Goal: Transaction & Acquisition: Purchase product/service

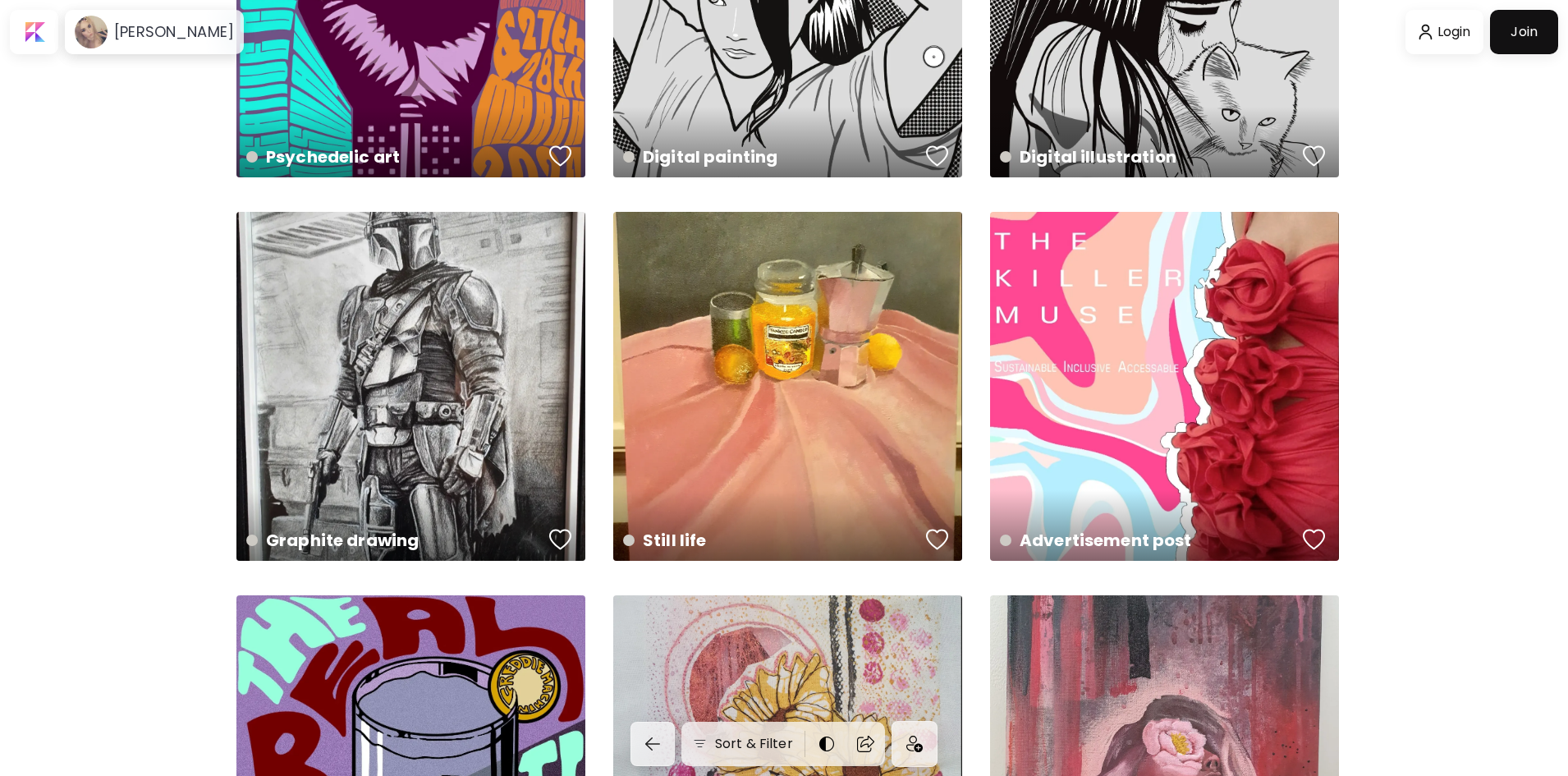
scroll to position [410, 0]
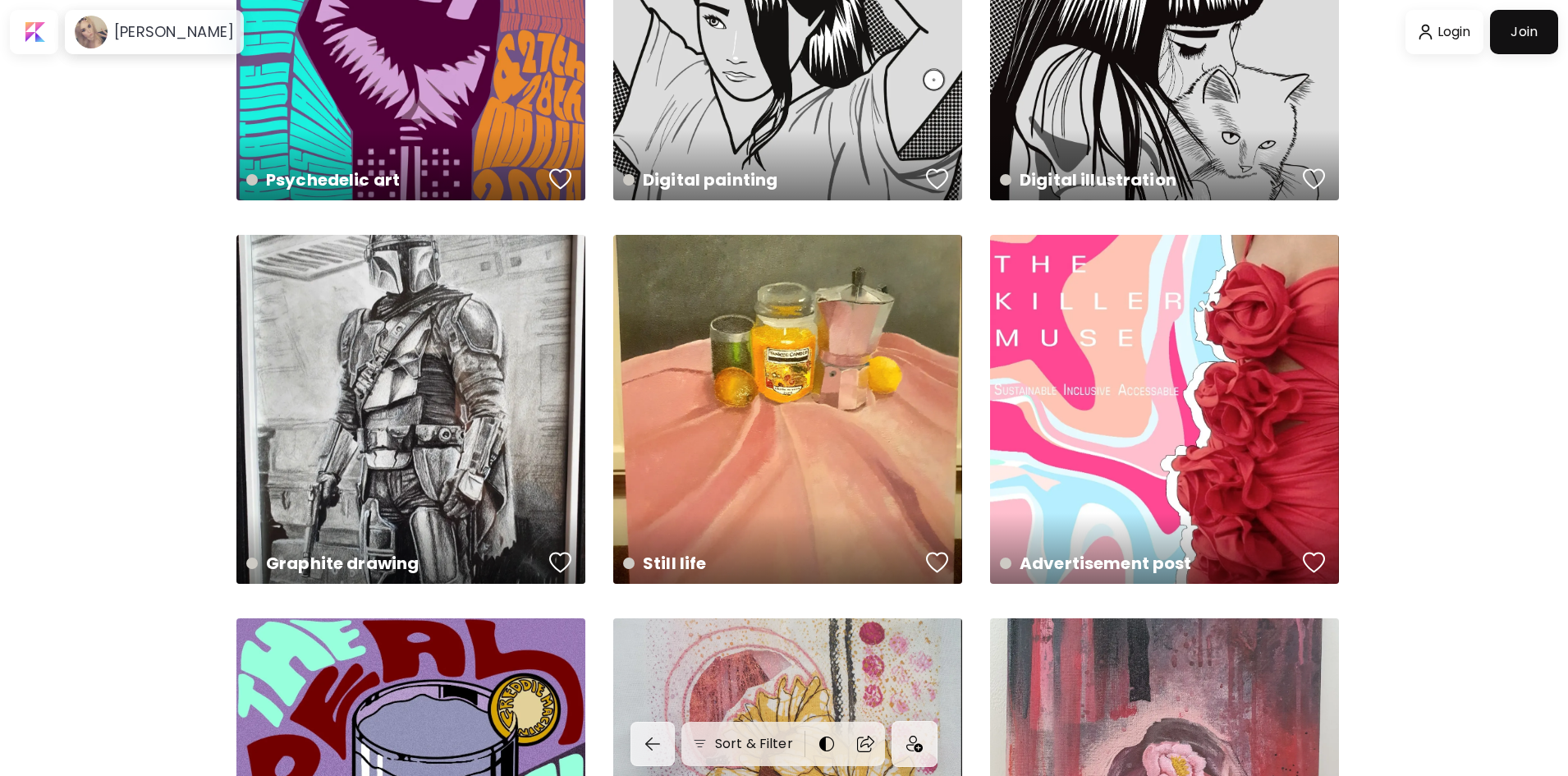
scroll to position [329, 0]
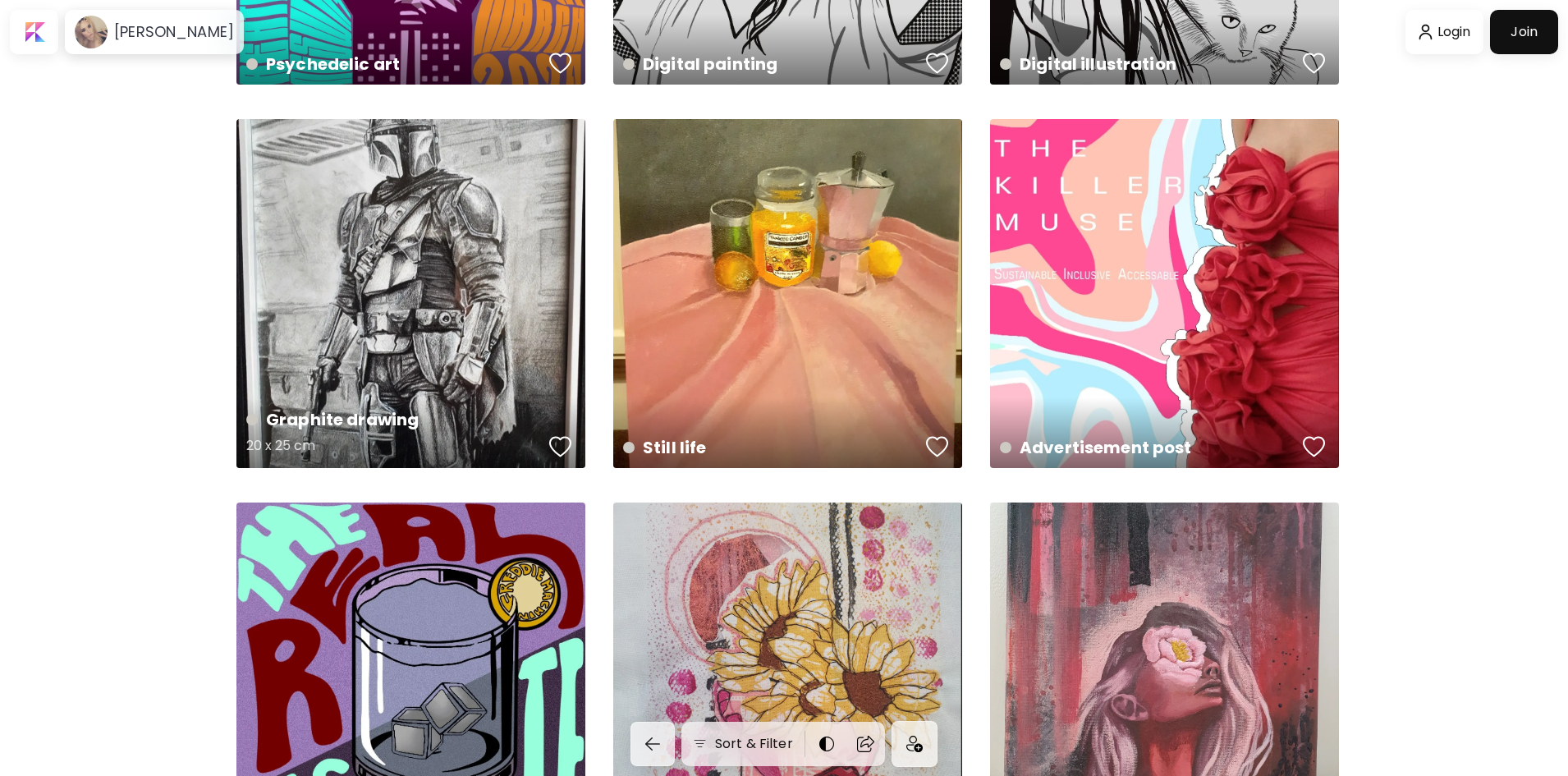
click at [403, 281] on div "Graphite drawing 20 x 25 cm" at bounding box center [412, 293] width 349 height 349
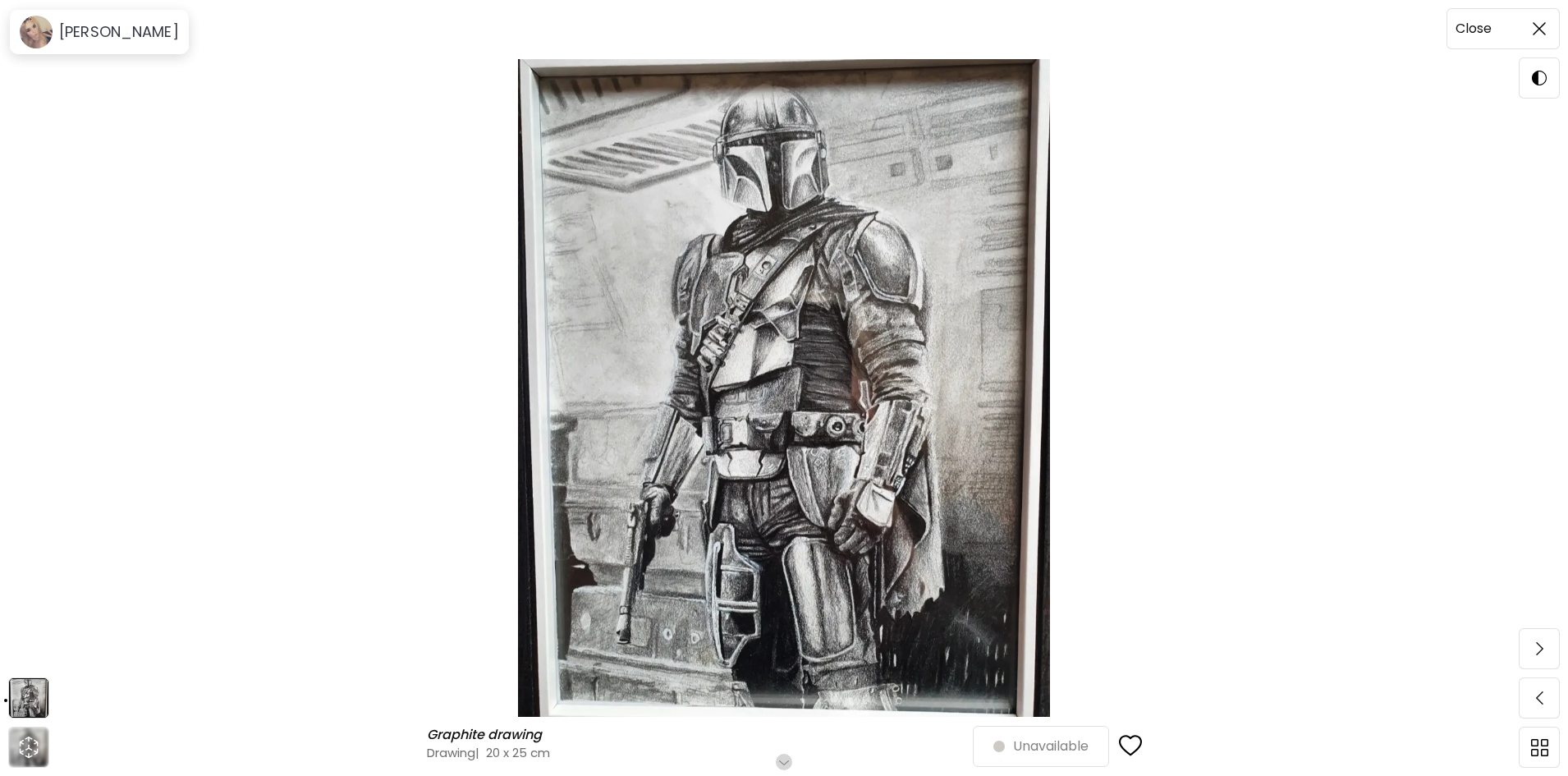
click at [1543, 23] on img at bounding box center [1539, 28] width 13 height 13
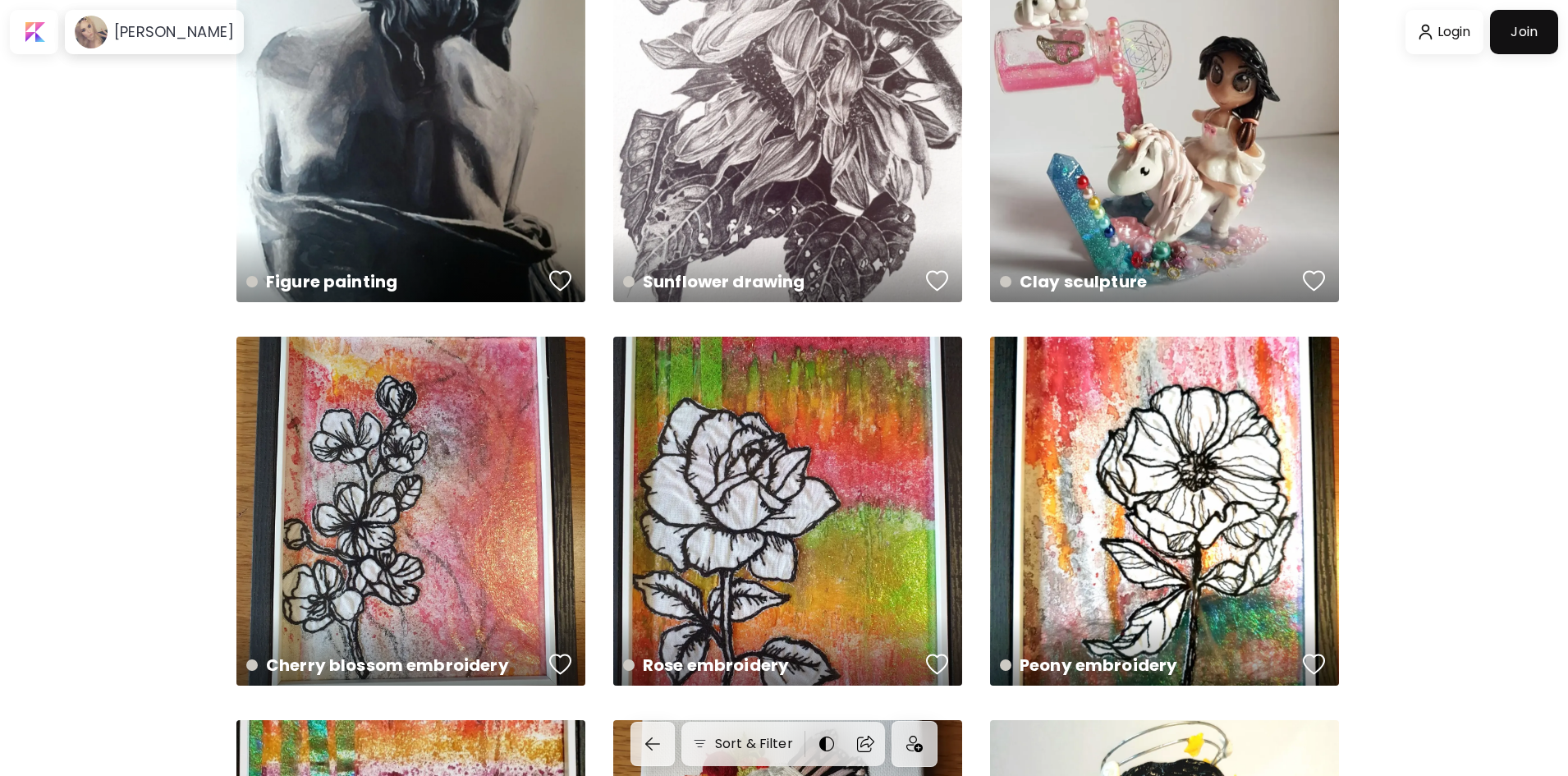
scroll to position [1396, 0]
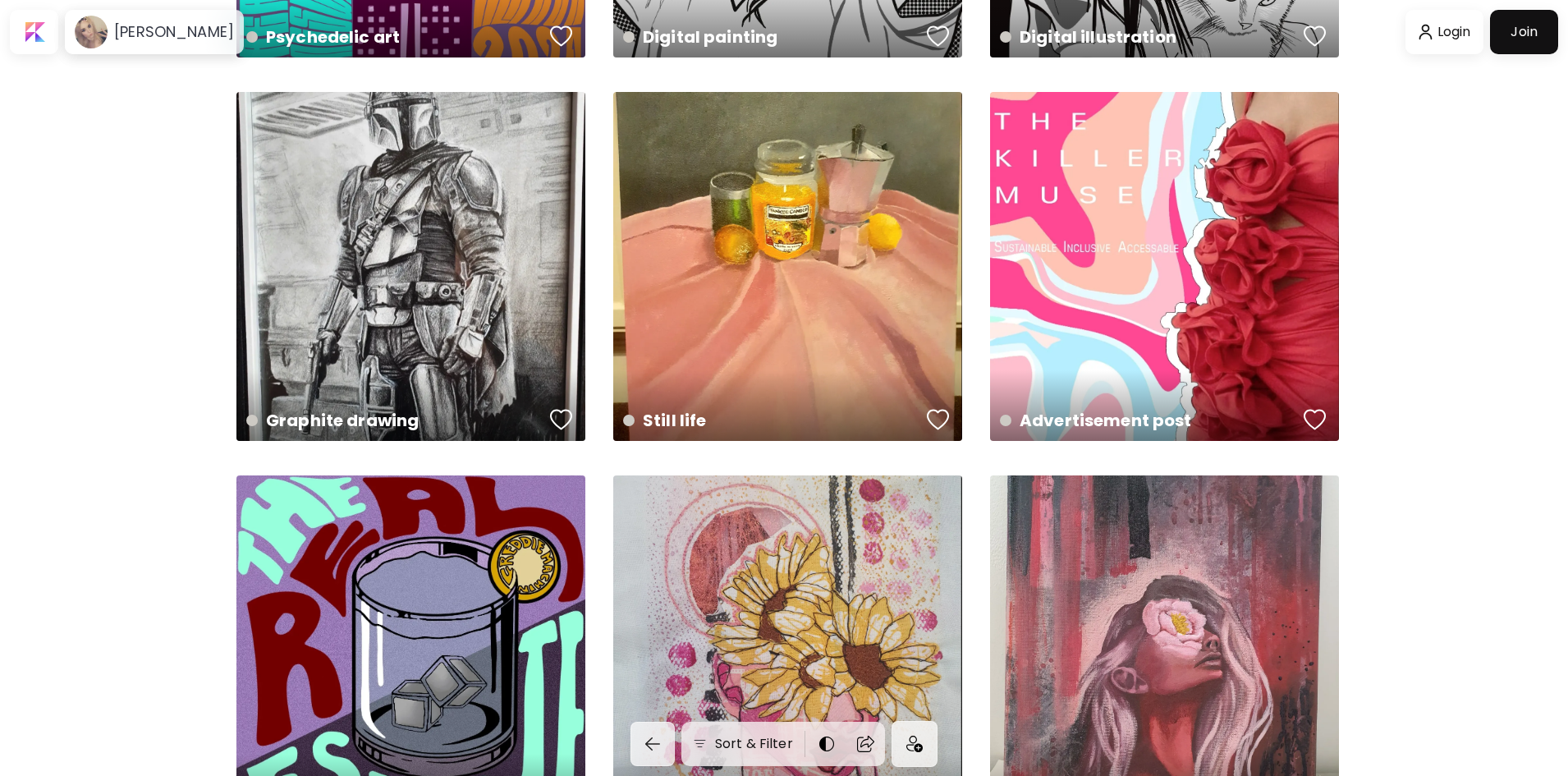
scroll to position [330, 0]
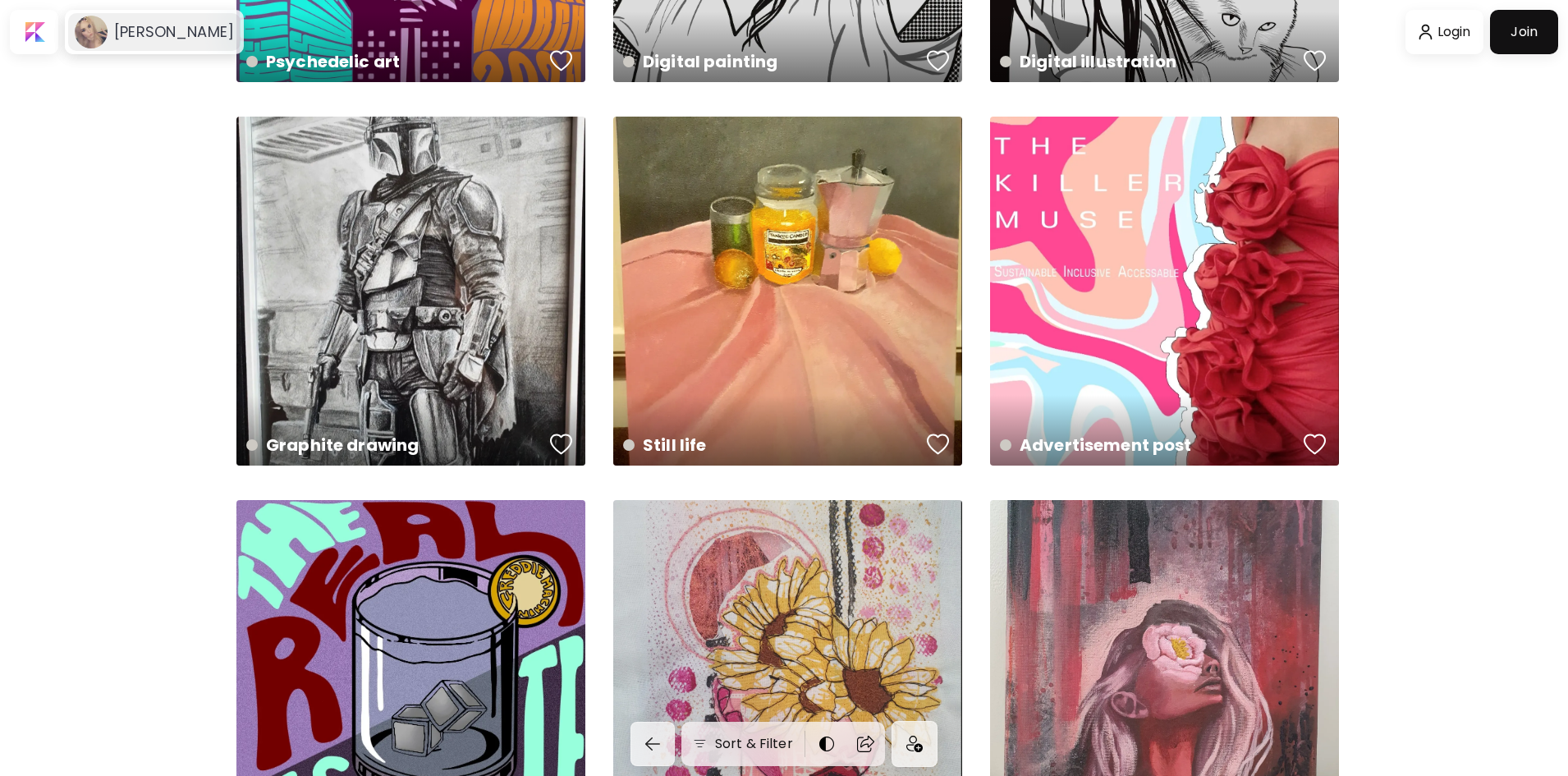
click at [84, 34] on image at bounding box center [92, 32] width 33 height 33
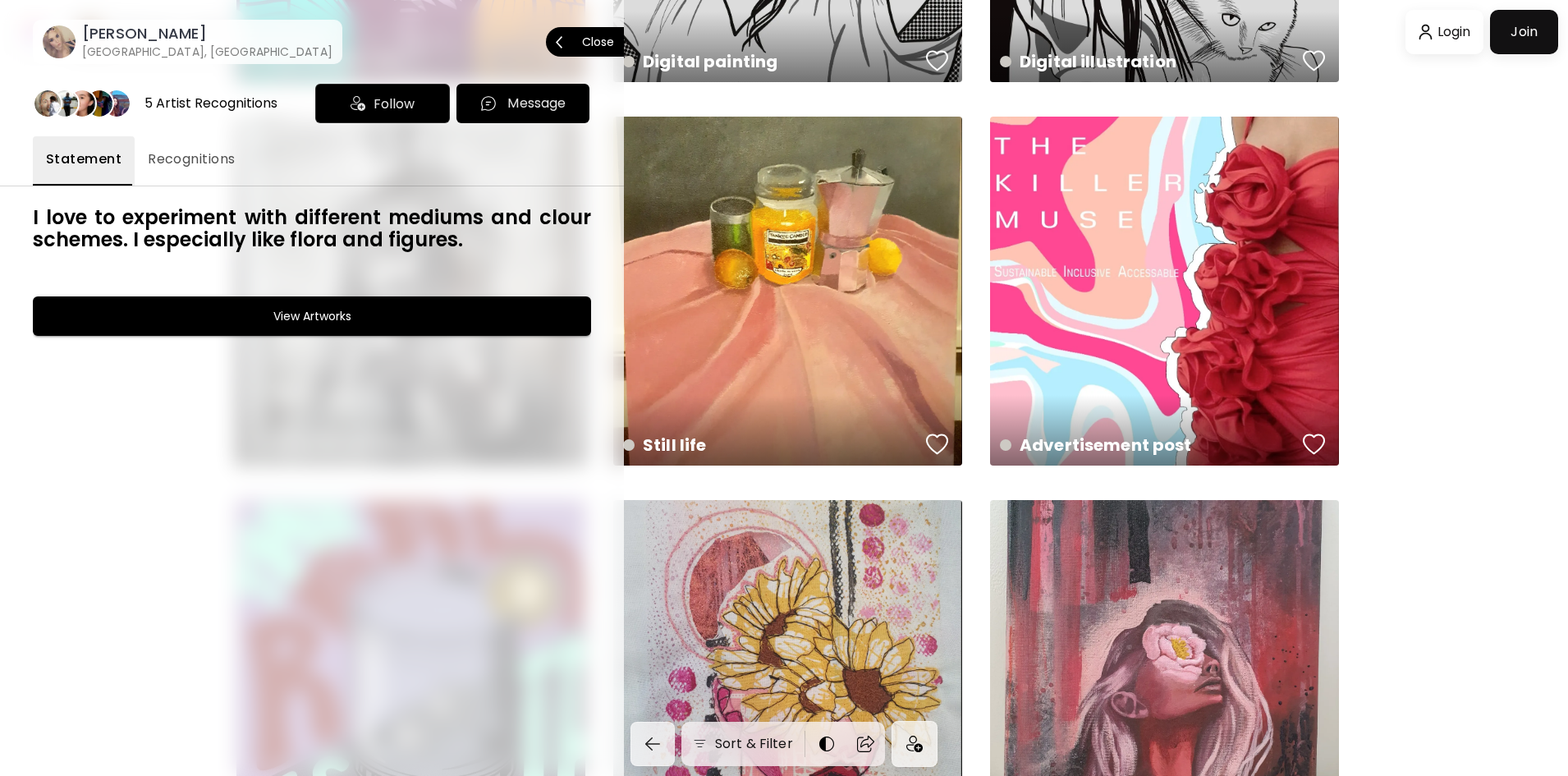
click at [54, 37] on image at bounding box center [59, 42] width 33 height 33
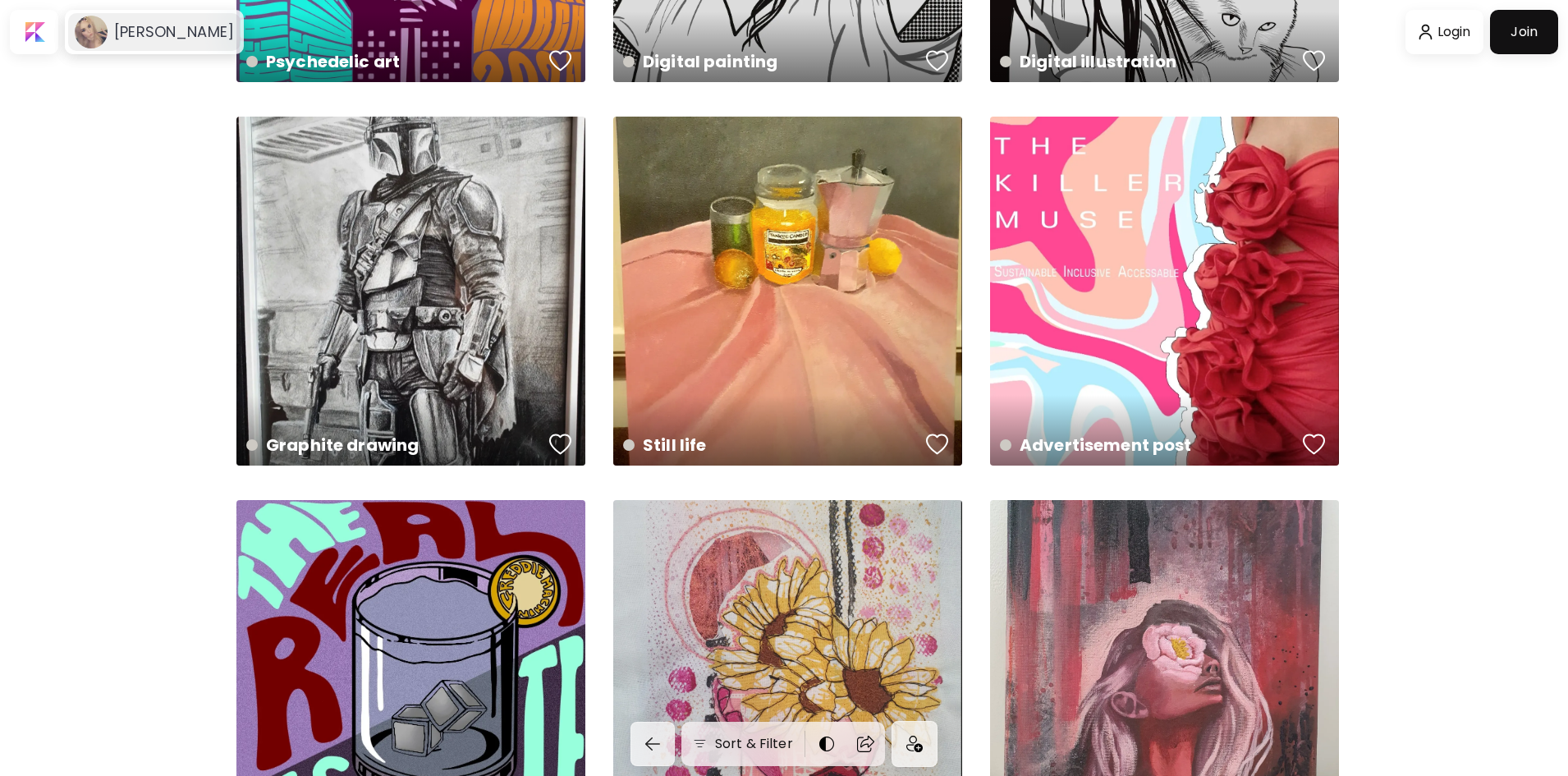
click at [87, 19] on image at bounding box center [92, 32] width 33 height 33
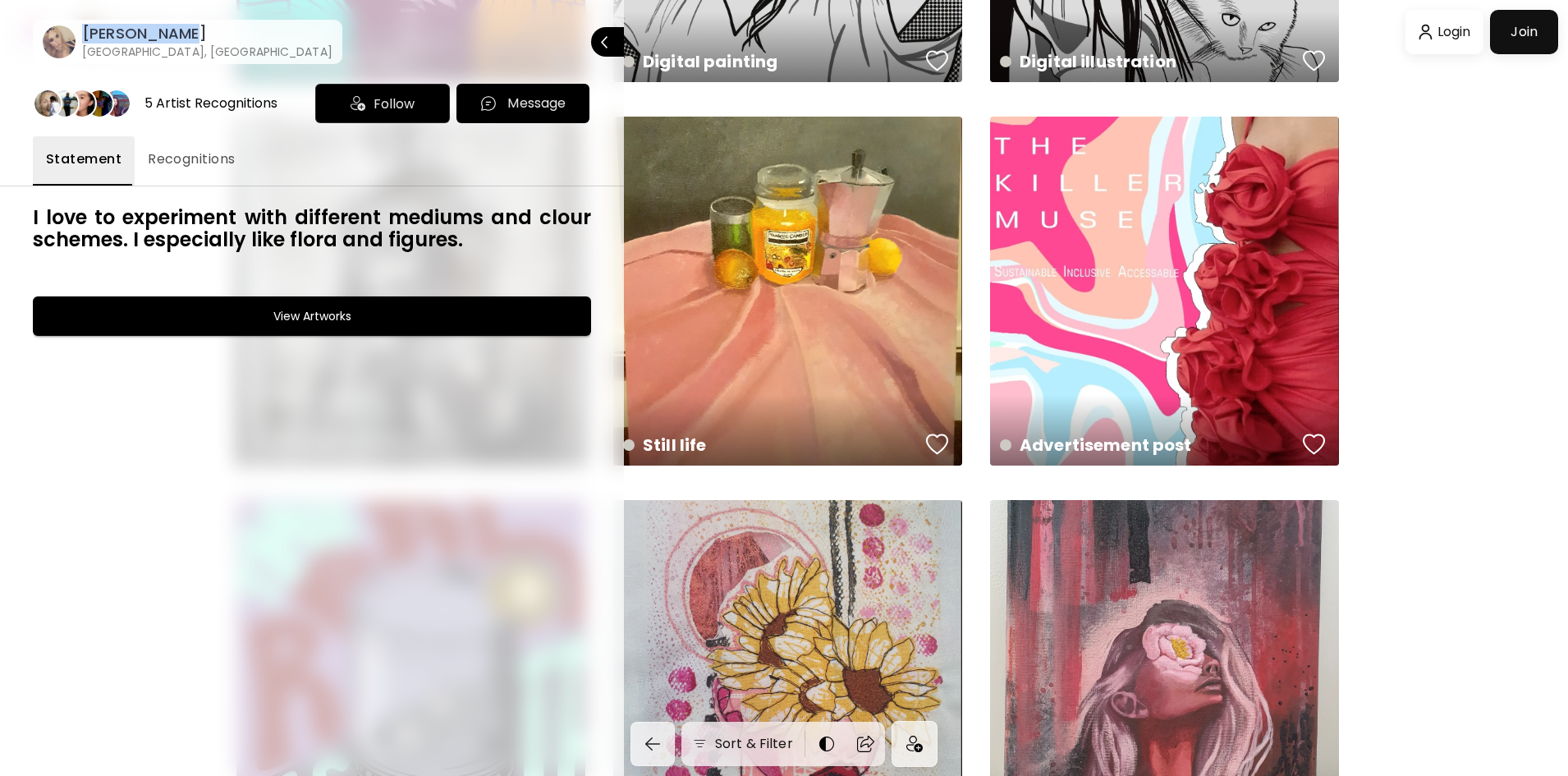
drag, startPoint x: 130, startPoint y: 34, endPoint x: 85, endPoint y: 30, distance: 45.2
click at [85, 30] on h6 "[PERSON_NAME]" at bounding box center [207, 33] width 251 height 19
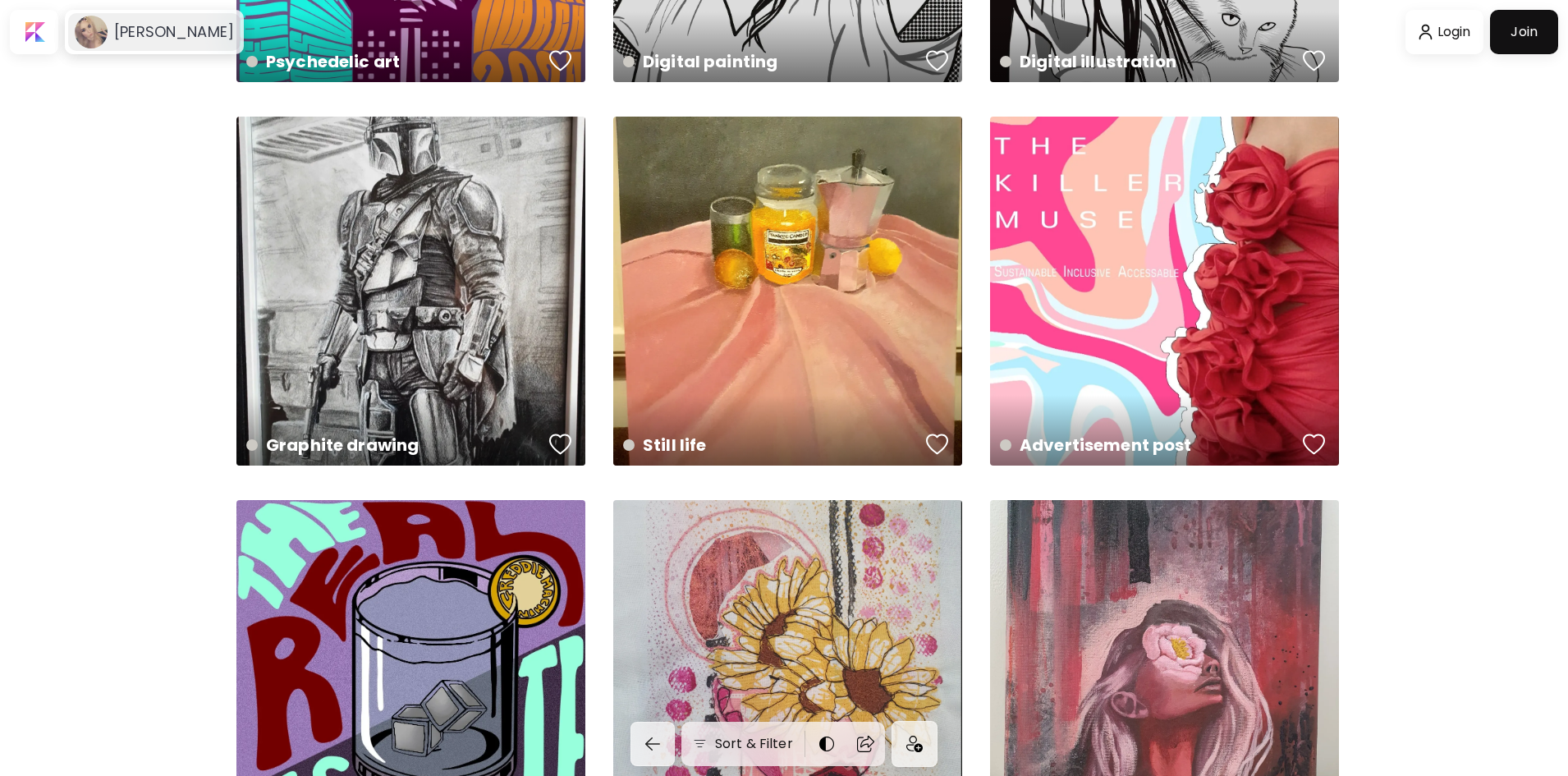
click at [159, 25] on h6 "[PERSON_NAME]" at bounding box center [174, 32] width 120 height 19
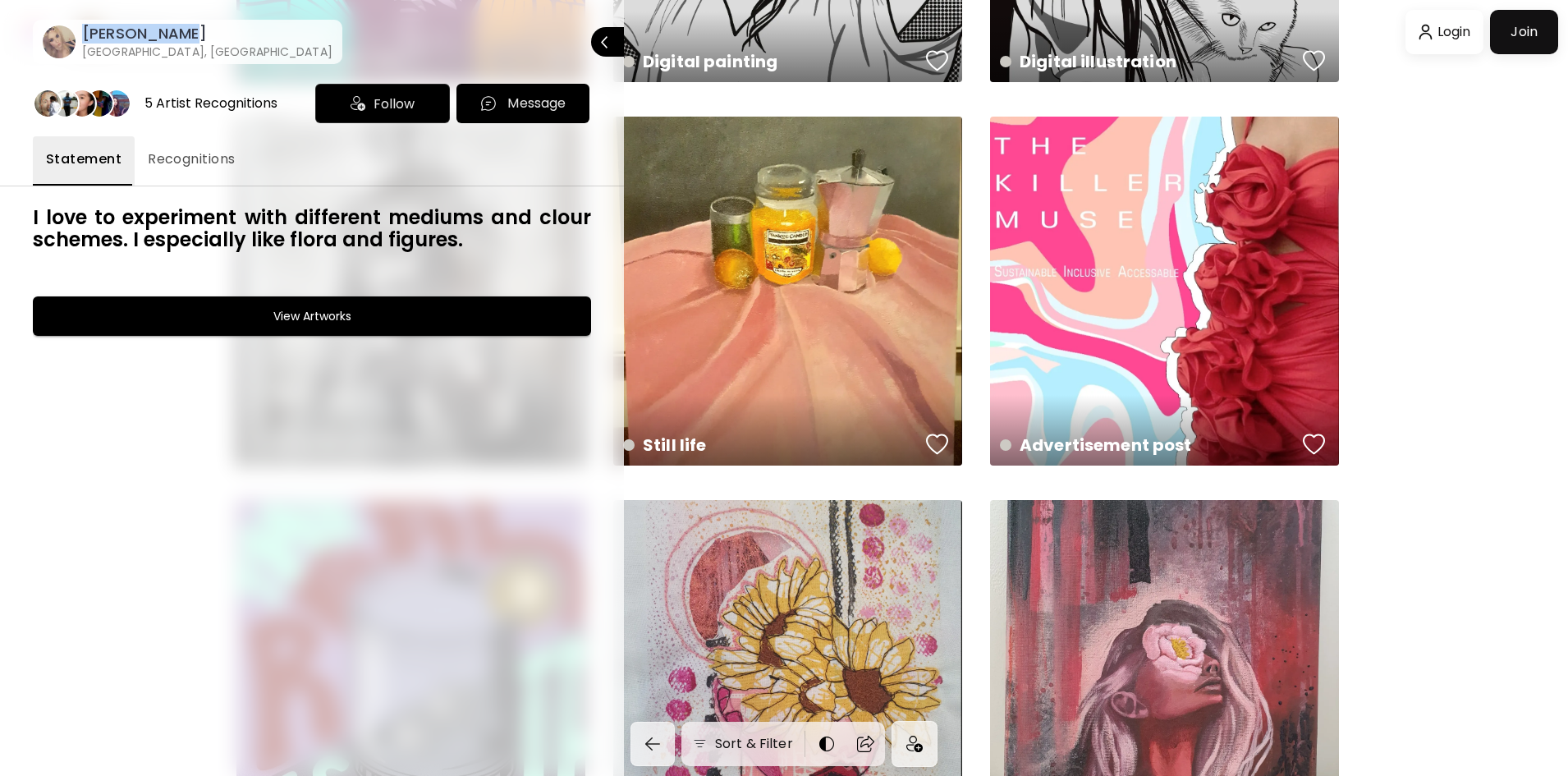
drag, startPoint x: 137, startPoint y: 38, endPoint x: 81, endPoint y: 40, distance: 56.0
click at [81, 40] on div "[PERSON_NAME] [PERSON_NAME], [GEOGRAPHIC_DATA]" at bounding box center [204, 41] width 257 height 36
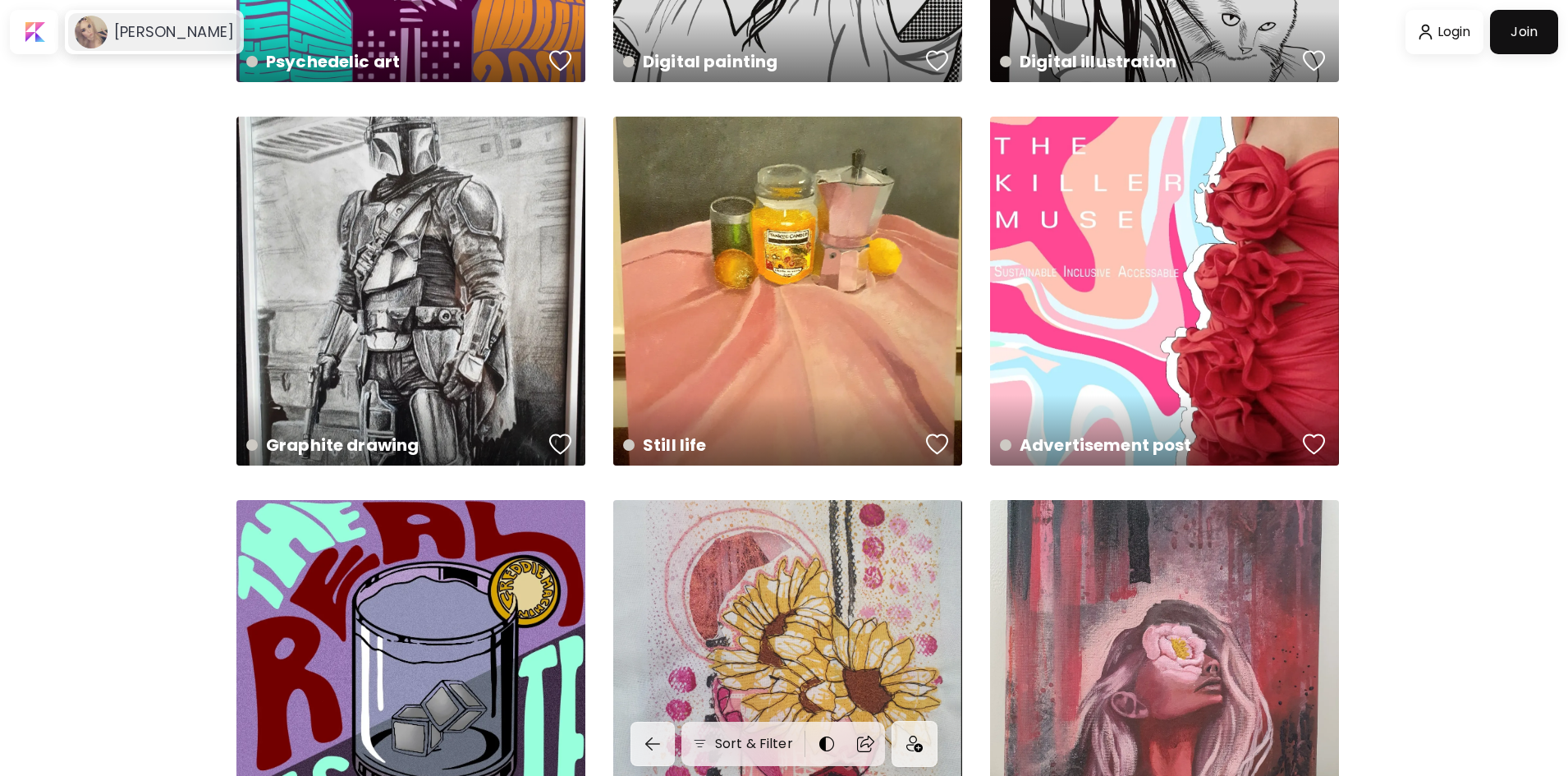
click at [184, 41] on h6 "[PERSON_NAME]" at bounding box center [174, 32] width 120 height 19
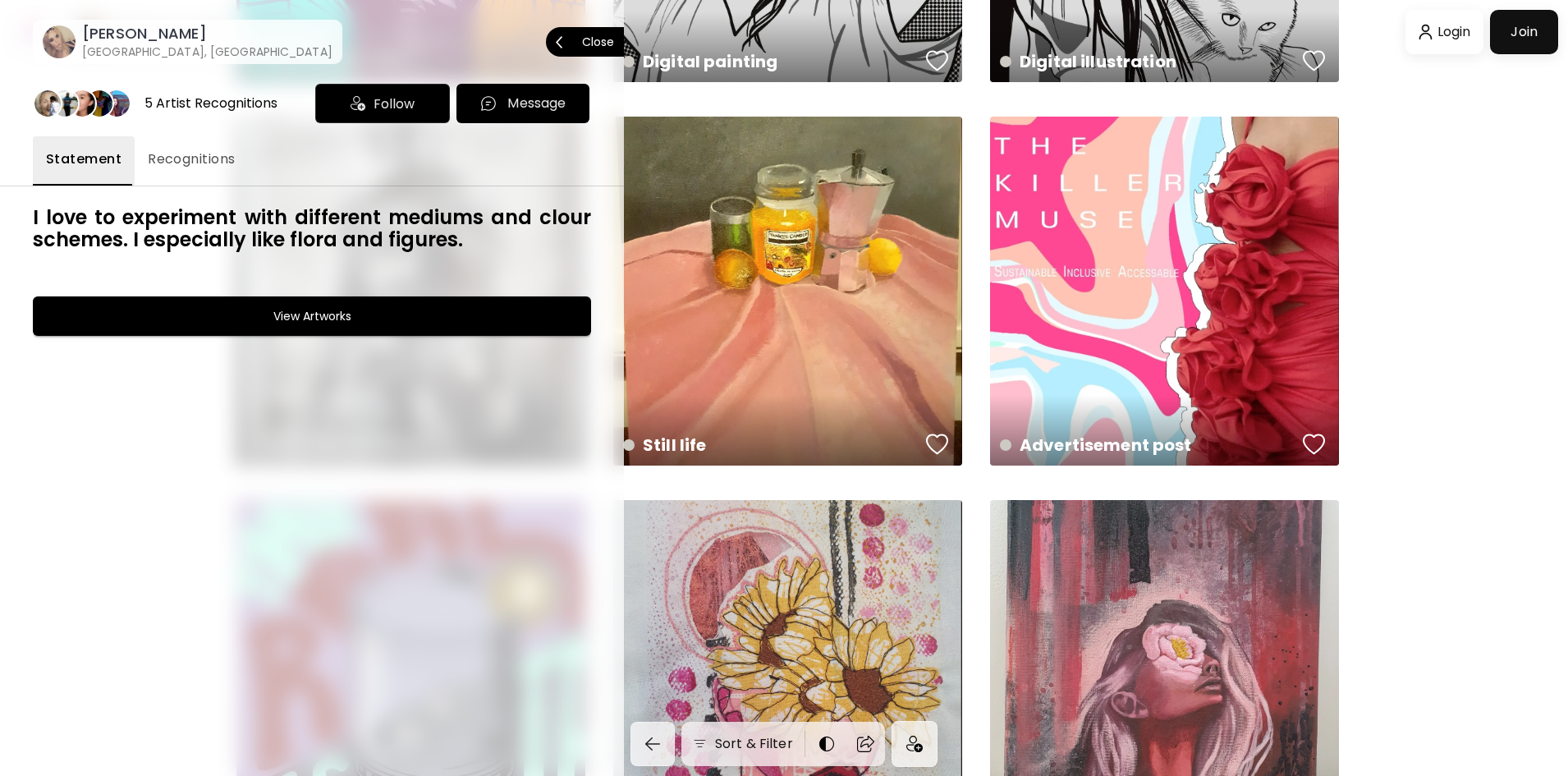
click at [180, 44] on h6 "[GEOGRAPHIC_DATA], [GEOGRAPHIC_DATA]" at bounding box center [207, 52] width 251 height 17
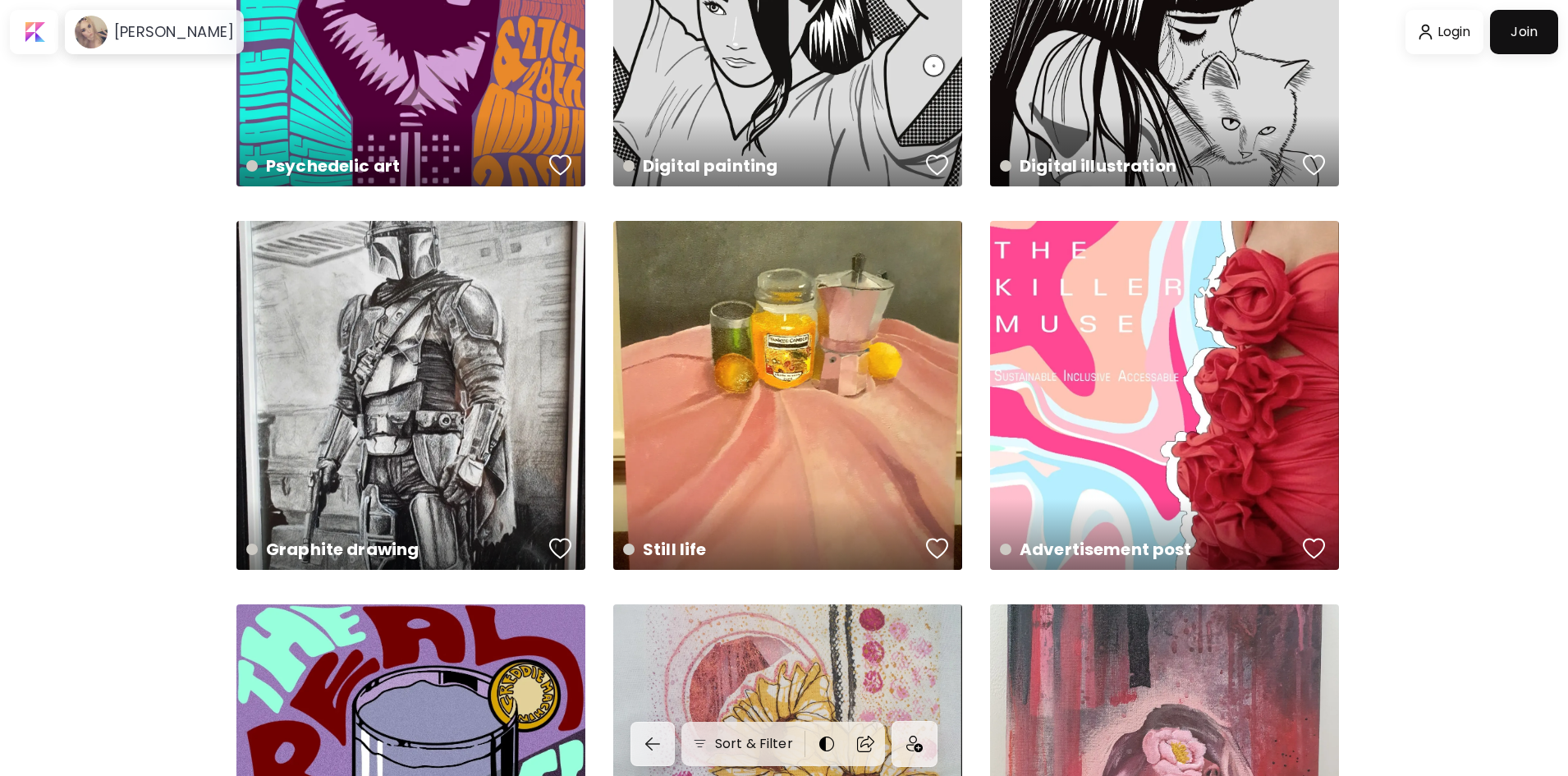
scroll to position [329, 0]
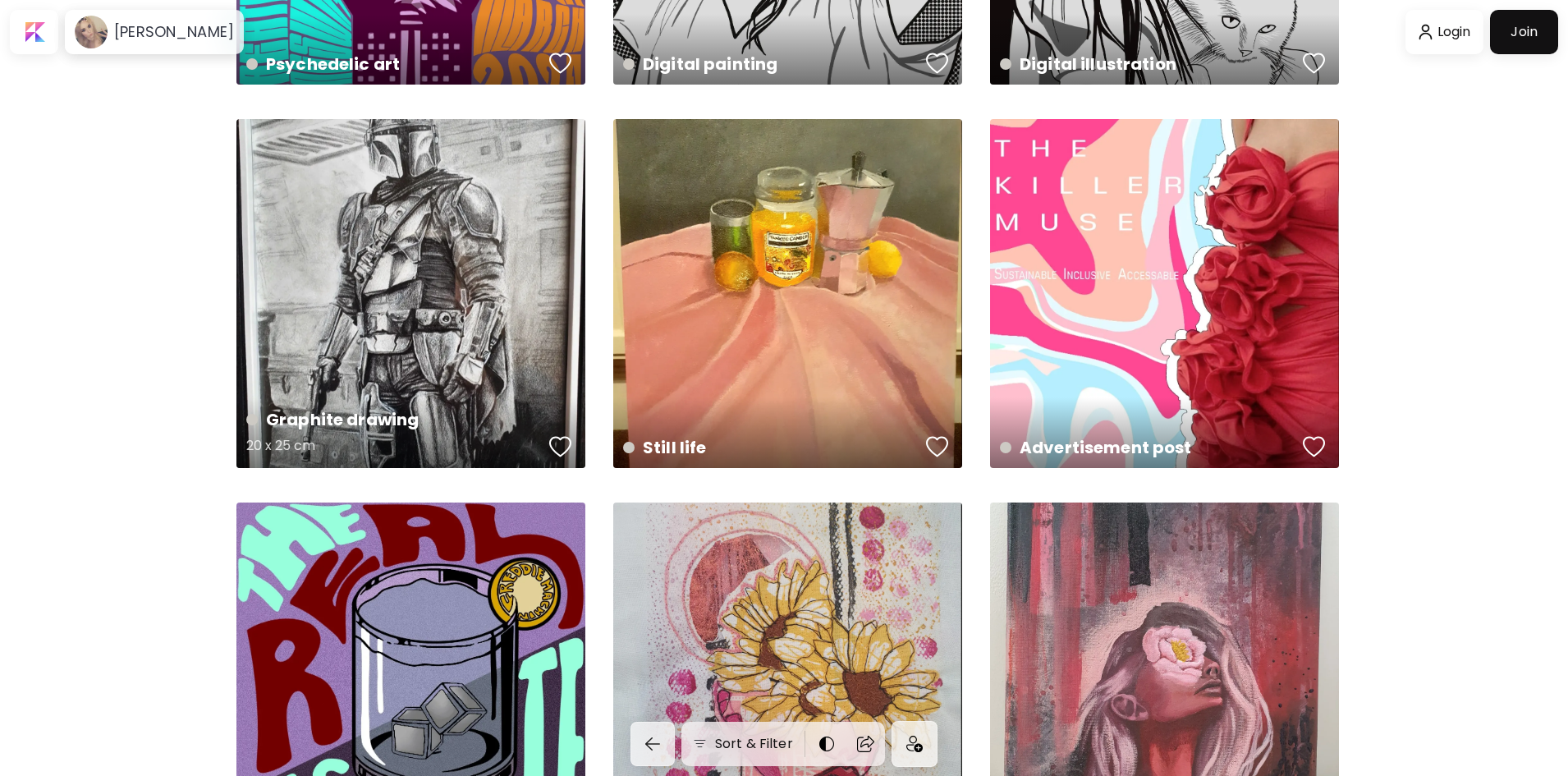
click at [408, 316] on div "Graphite drawing 20 x 25 cm" at bounding box center [412, 293] width 349 height 349
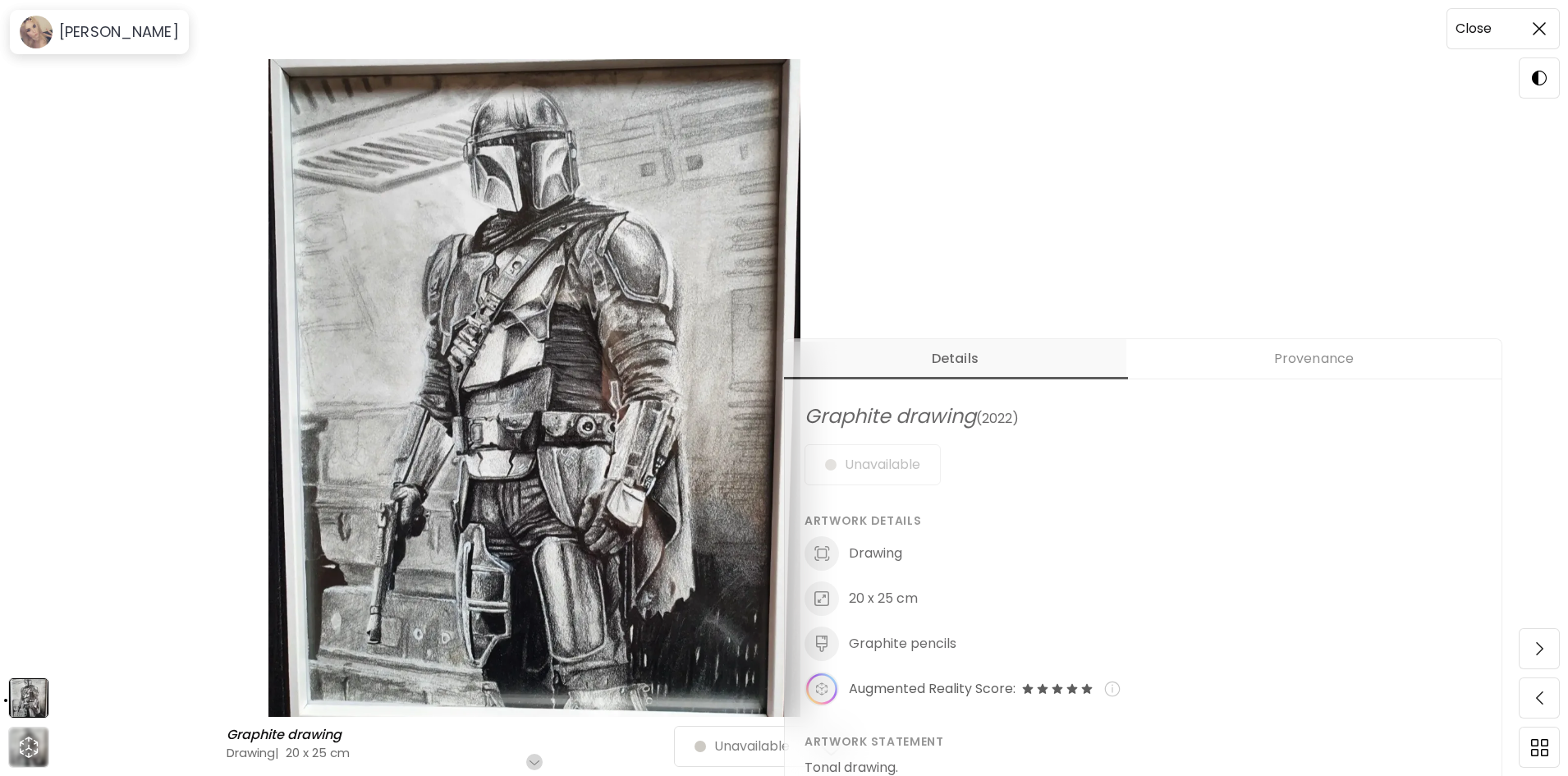
scroll to position [657, 0]
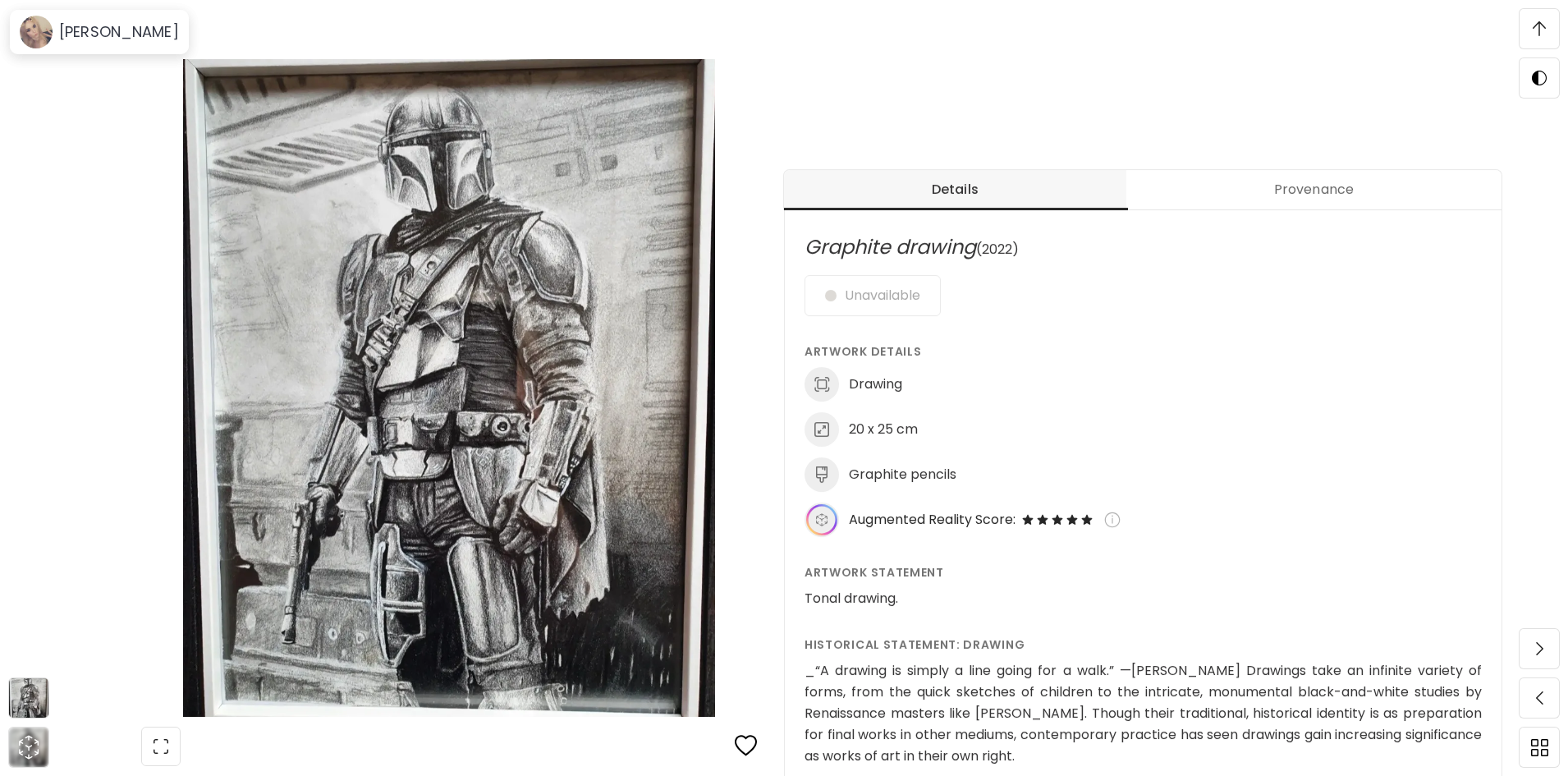
click at [1548, 23] on span at bounding box center [1539, 28] width 34 height 34
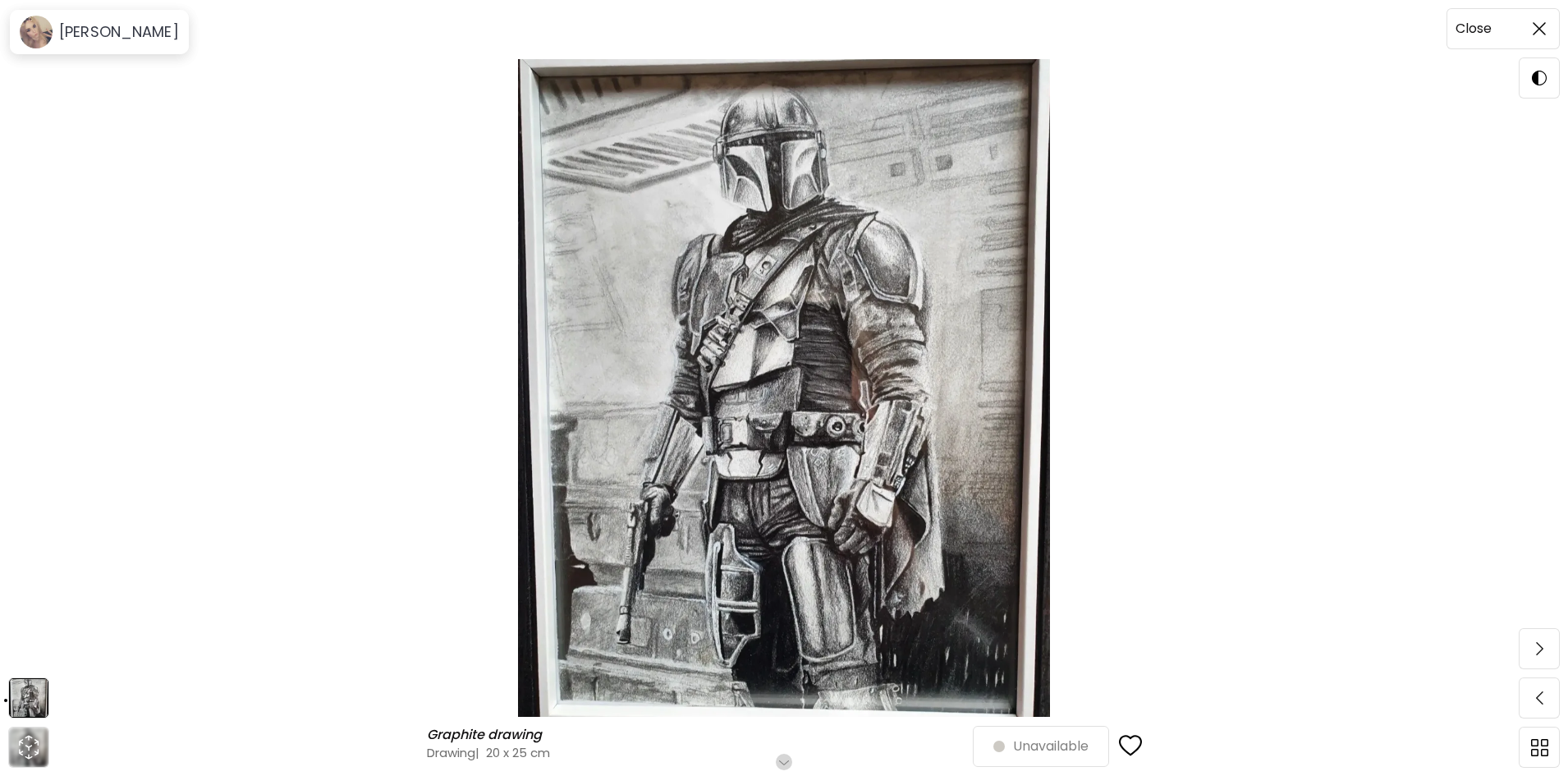
scroll to position [0, 0]
click at [1540, 17] on span at bounding box center [1539, 28] width 34 height 34
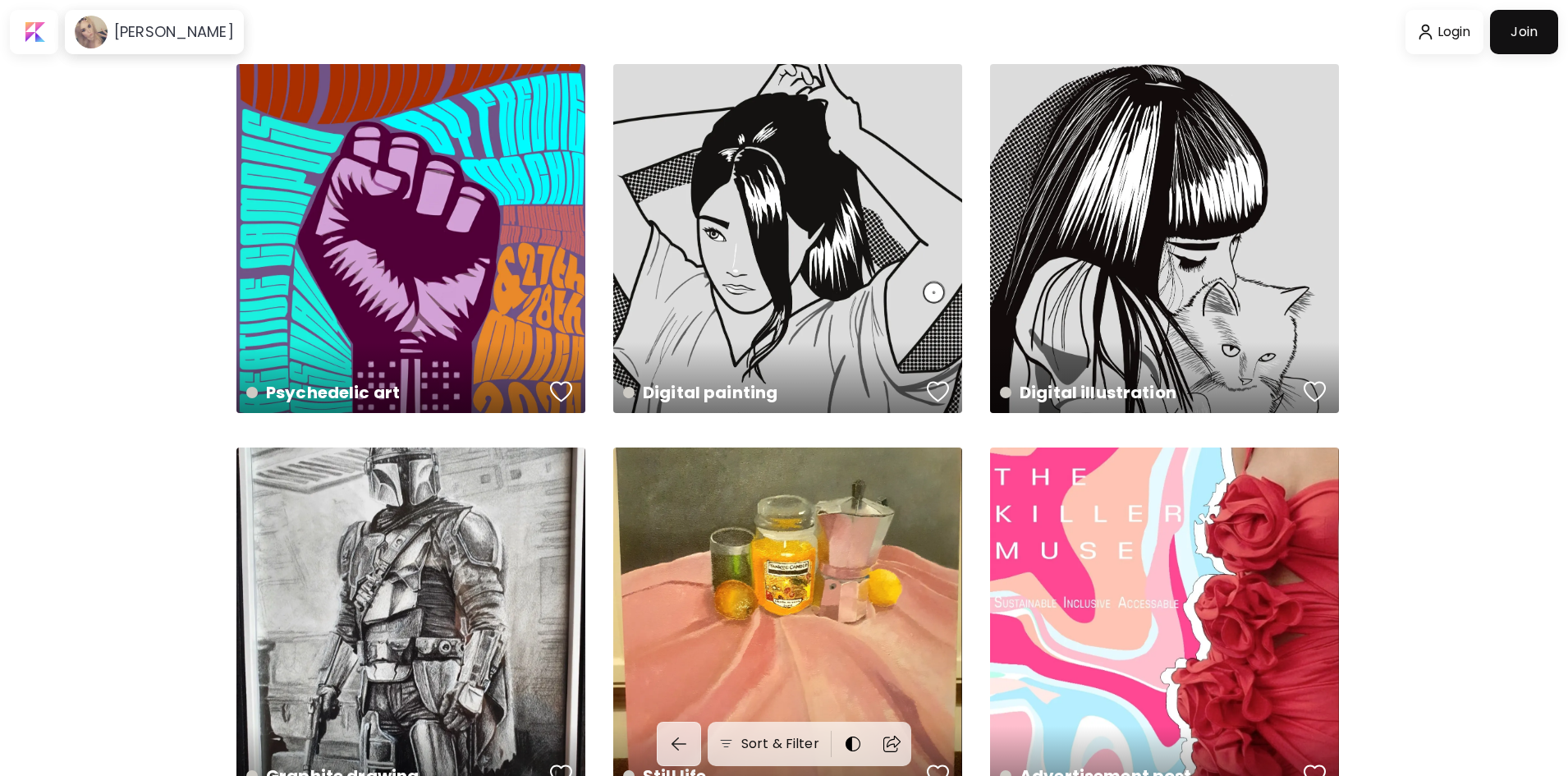
scroll to position [329, 0]
